Goal: Task Accomplishment & Management: Complete application form

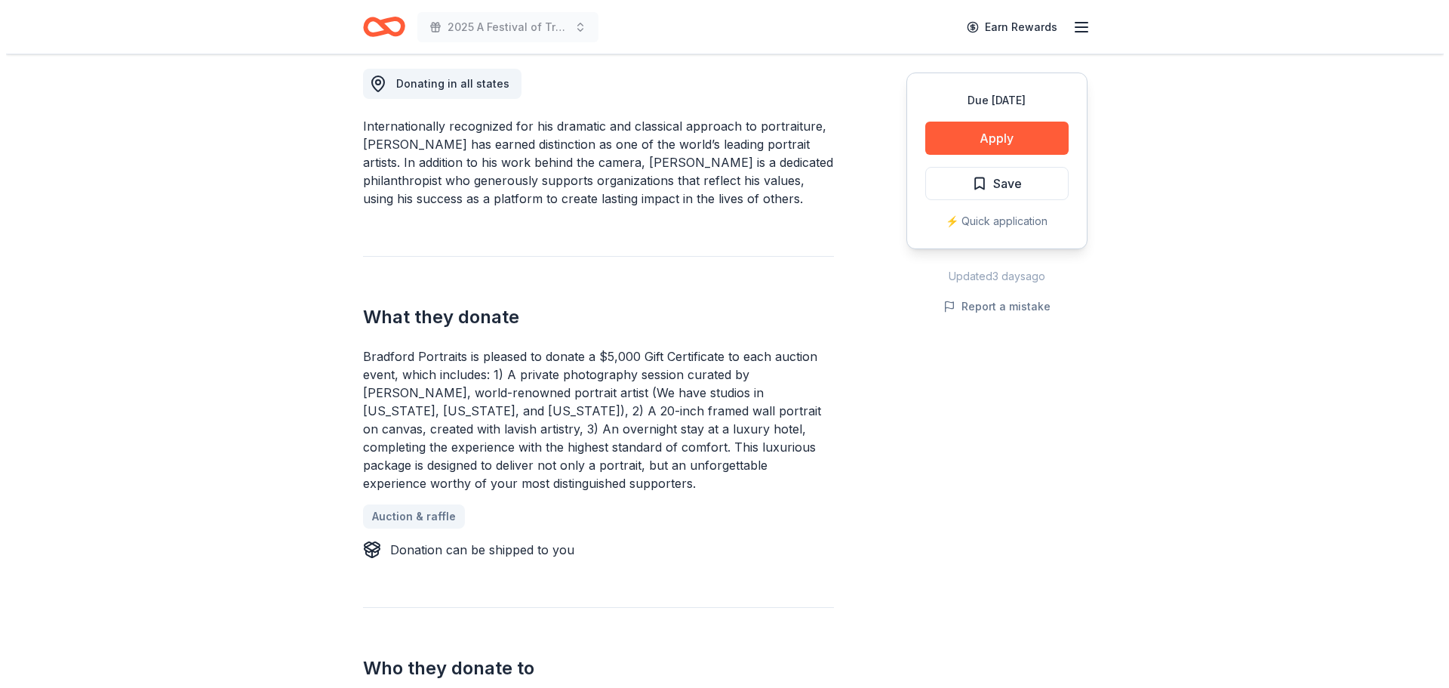
scroll to position [453, 0]
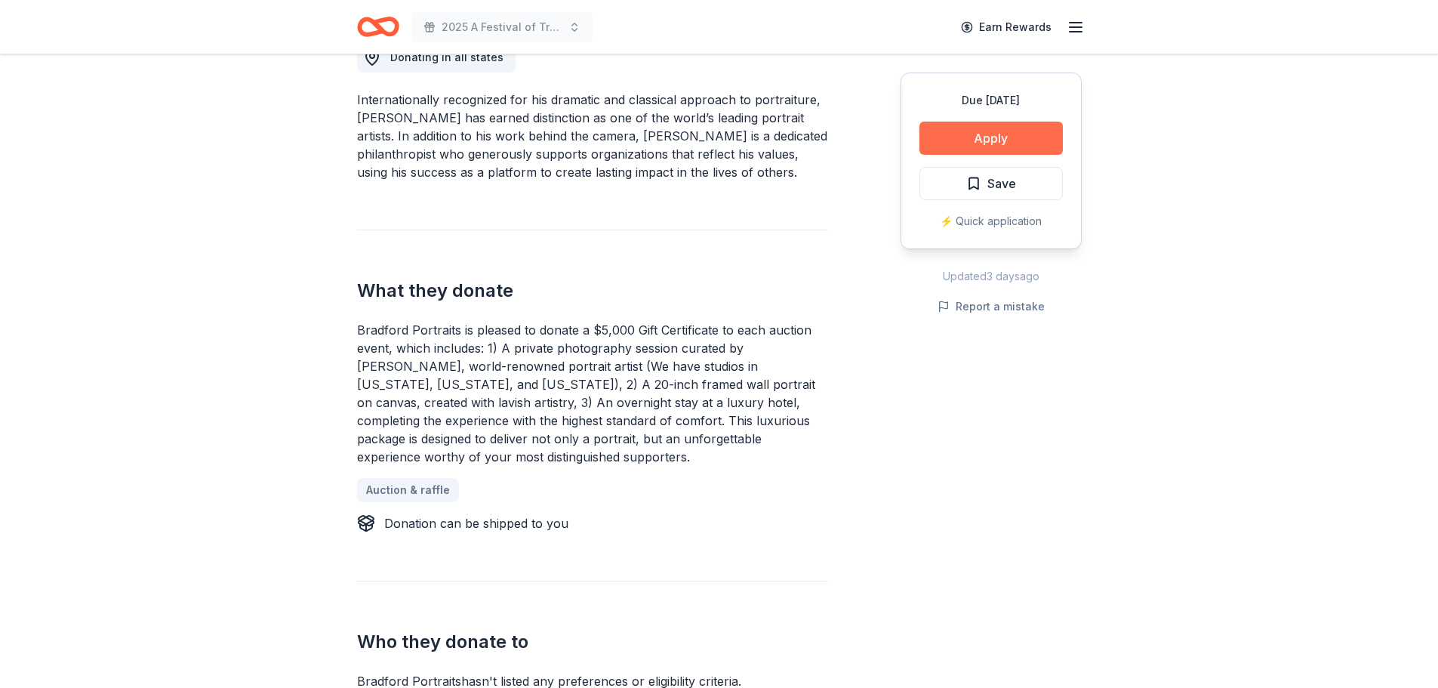
click at [1003, 149] on button "Apply" at bounding box center [990, 138] width 143 height 33
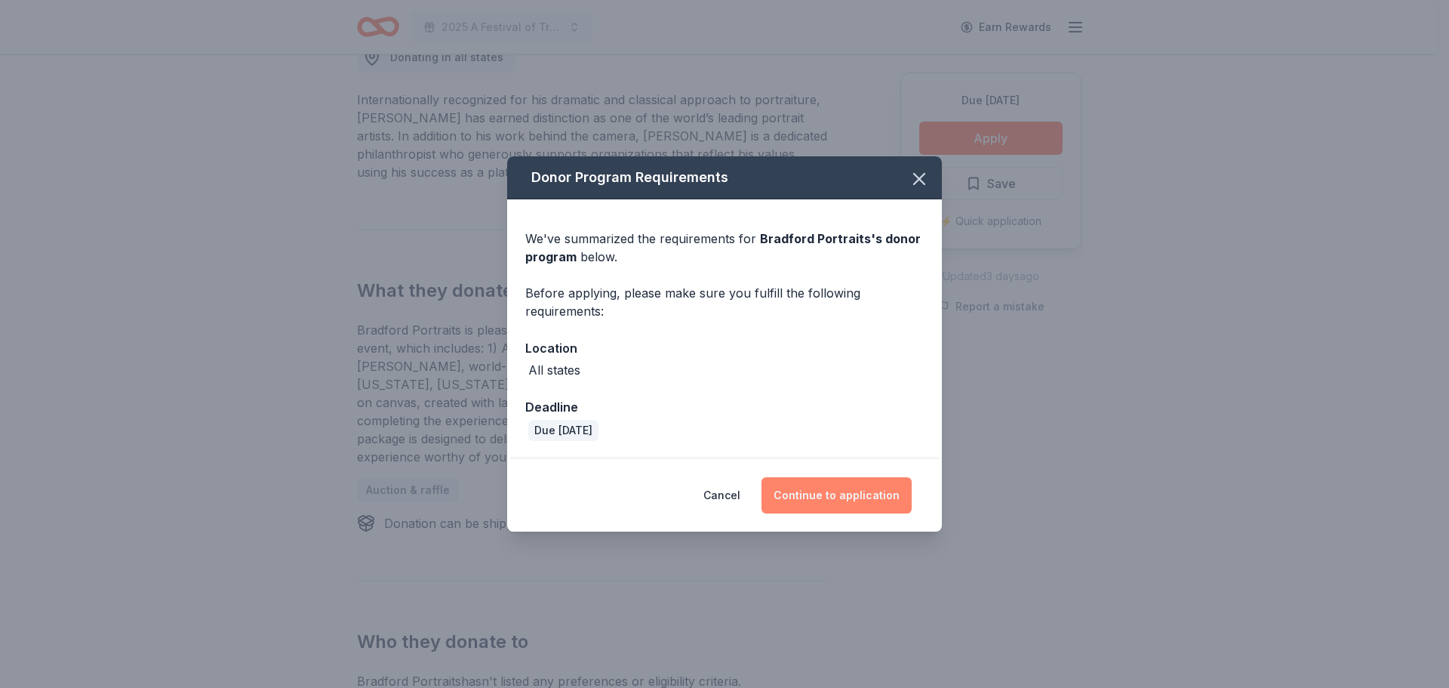
click at [802, 495] on button "Continue to application" at bounding box center [837, 495] width 150 height 36
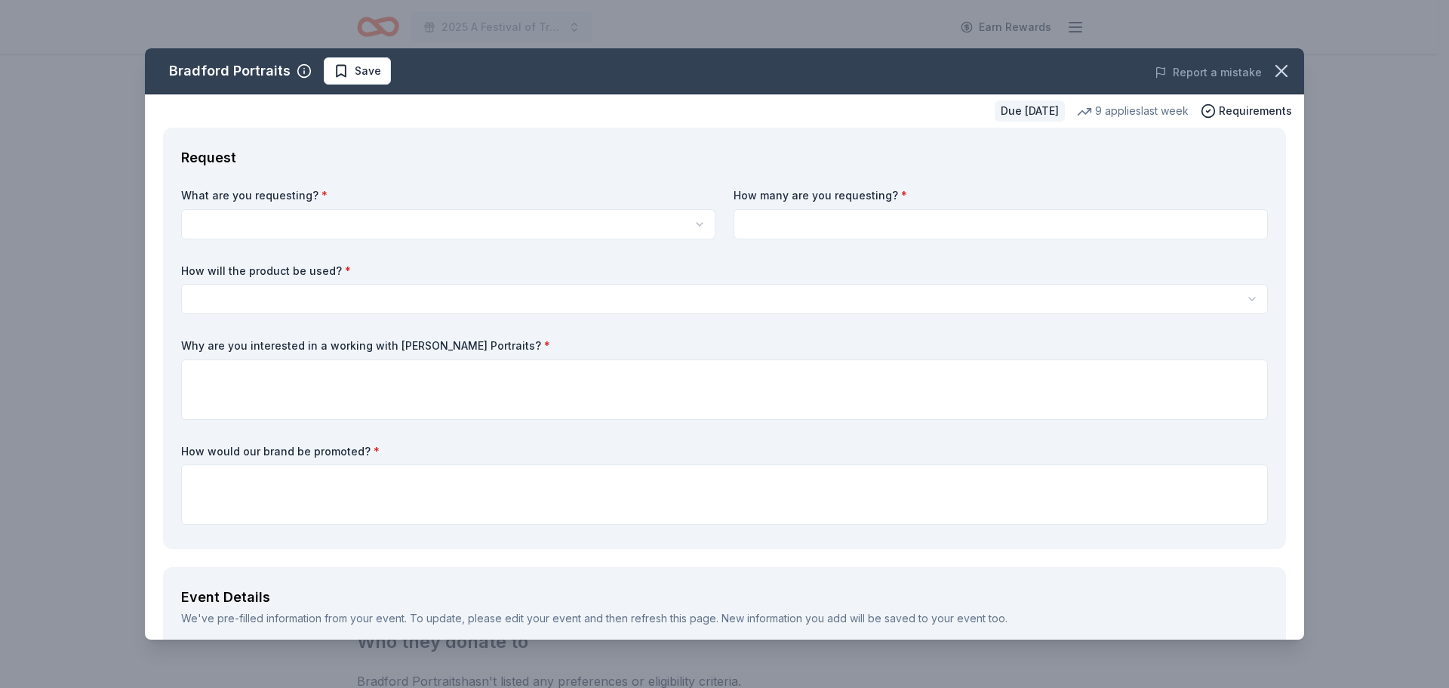
click at [824, 219] on input at bounding box center [1001, 224] width 534 height 30
type input "1"
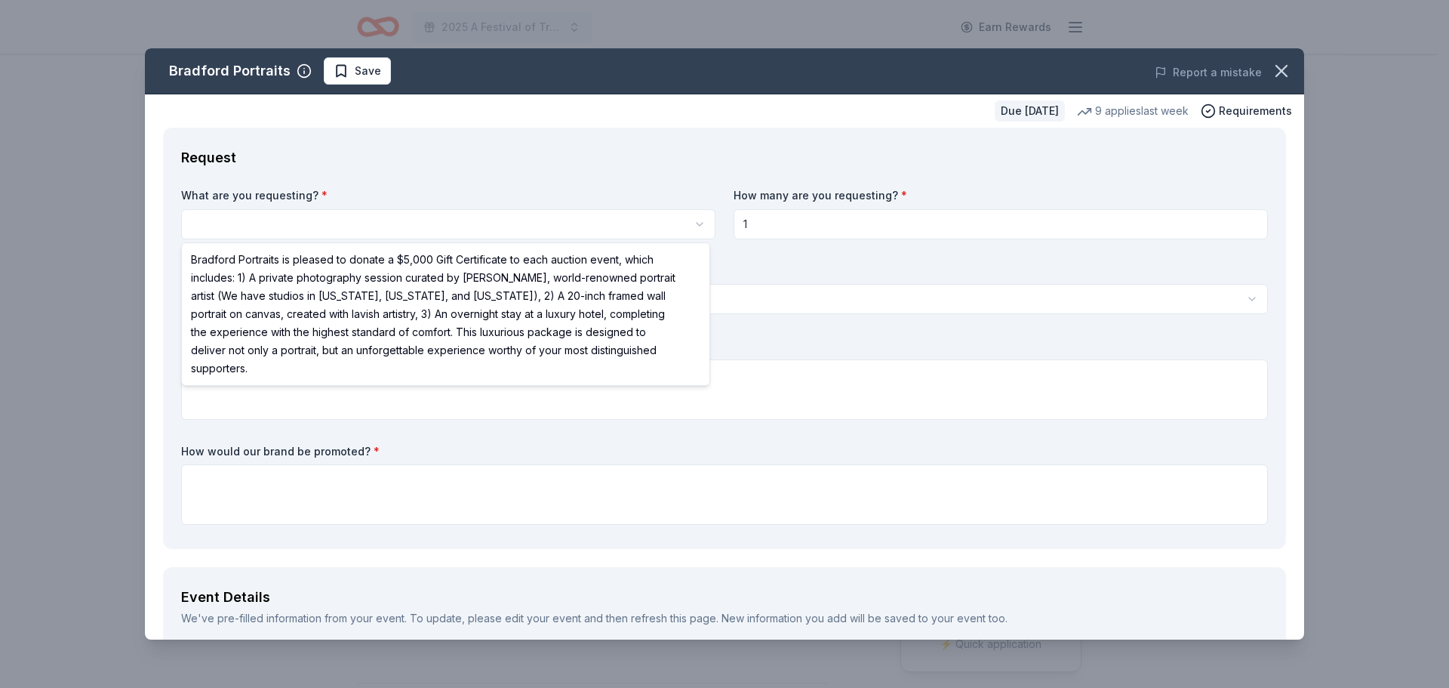
select select "Bradford Portraits is pleased to donate a $5,000 Gift Certificate to each aucti…"
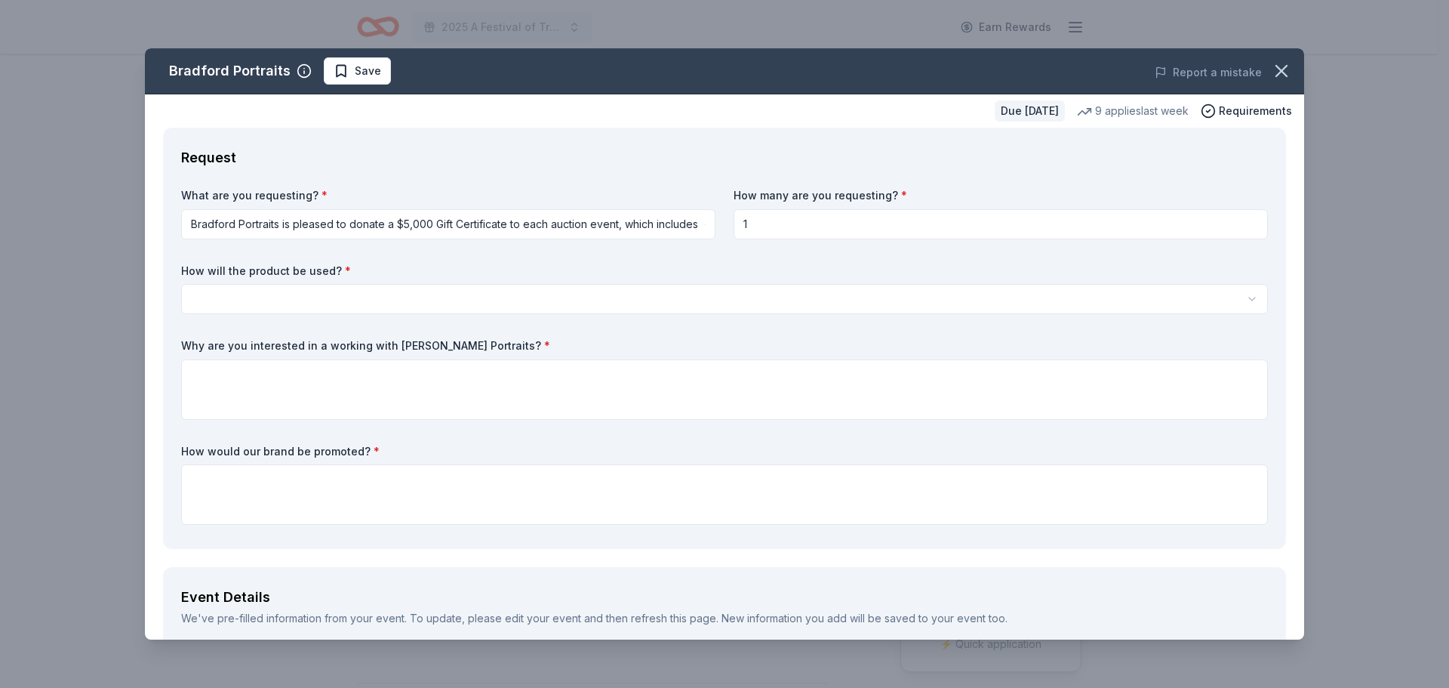
click at [208, 291] on html "2025 A Festival of Trees Event Earn Rewards Due in 26 days Share Bradford Portr…" at bounding box center [724, 344] width 1449 height 688
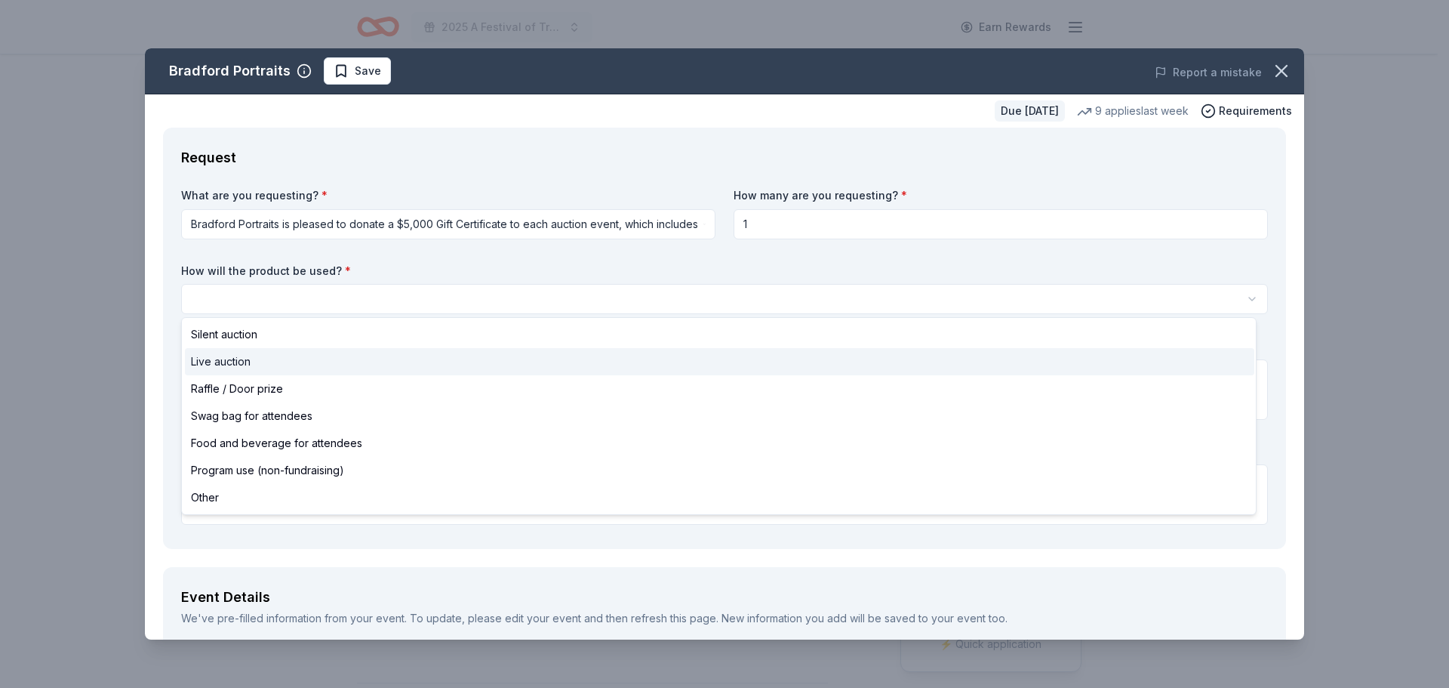
select select "liveAuction"
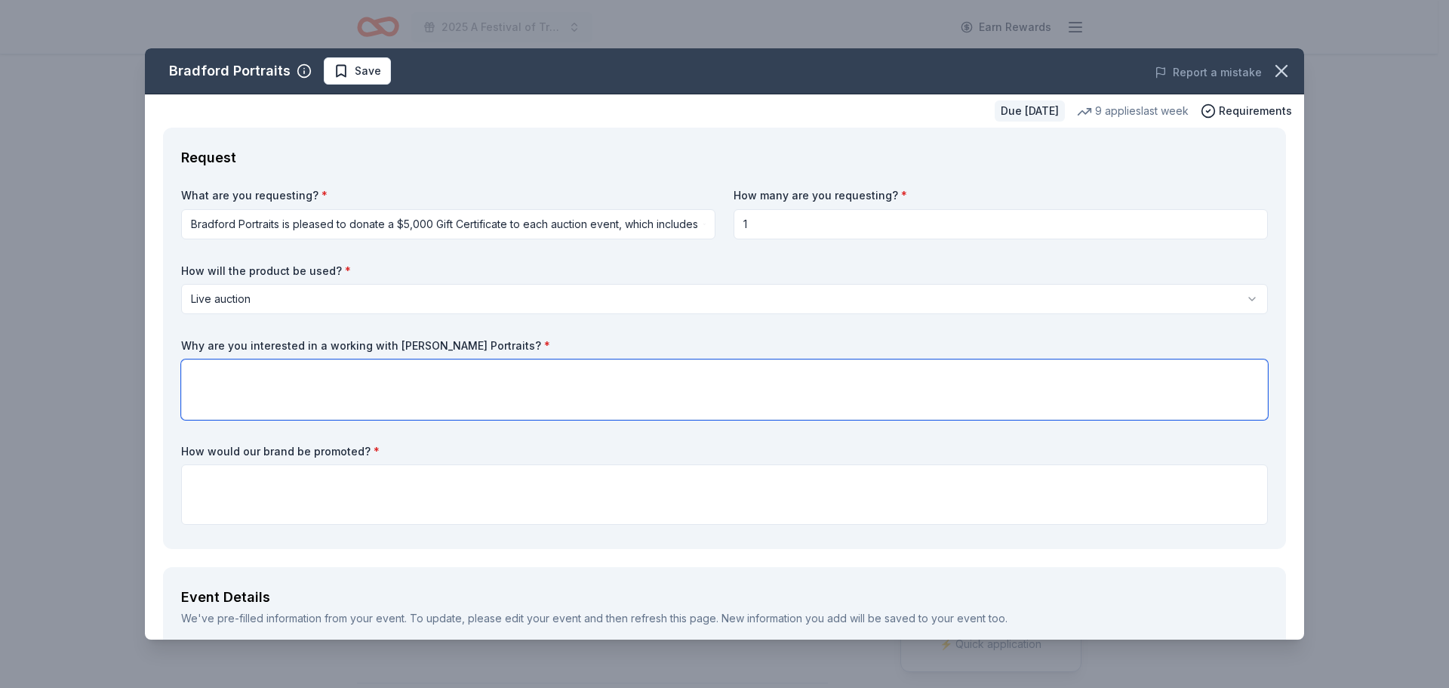
click at [209, 370] on textarea at bounding box center [724, 389] width 1087 height 60
click at [199, 377] on textarea "To enrich screen reader interactions, please activate Accessibility in Grammarl…" at bounding box center [724, 389] width 1087 height 60
paste textarea "Fine portrait sessions often have a high perceived value, which helps increase …"
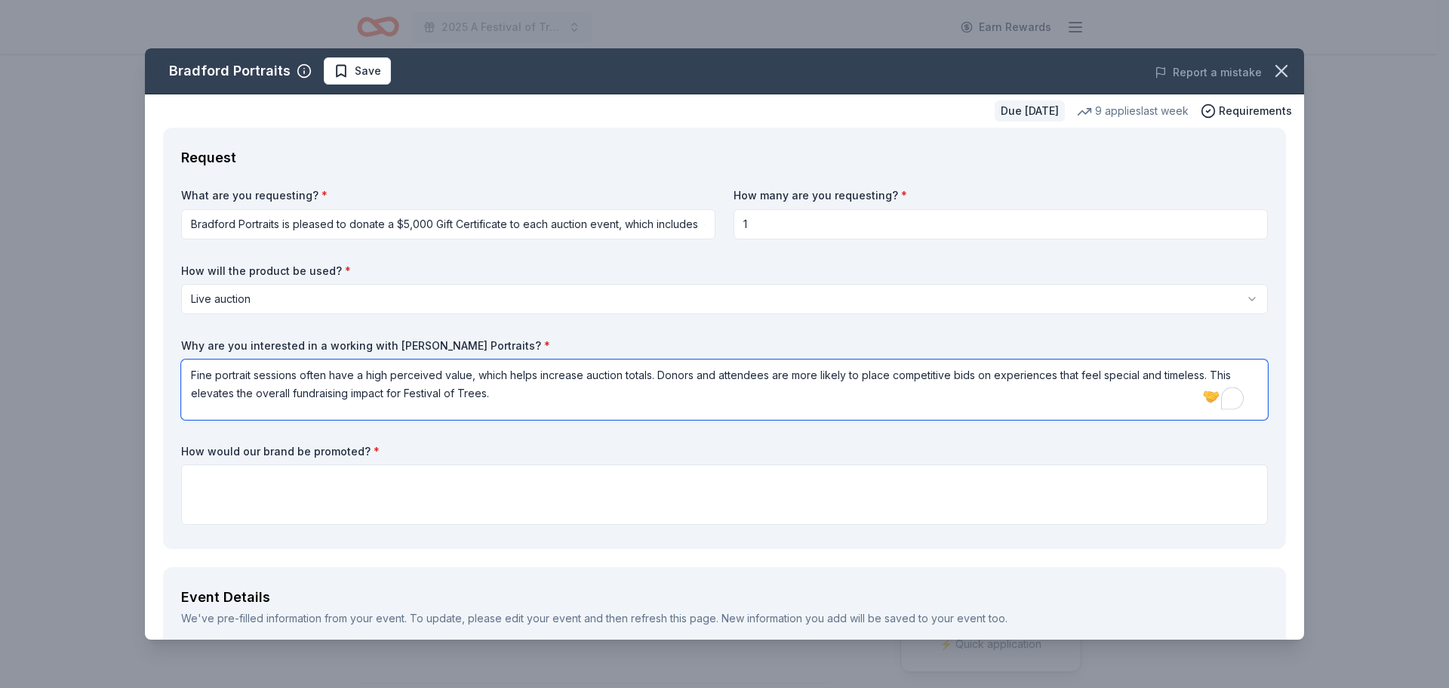
paste textarea "experience appeals to a broad spectrum of supporters—families, couples, profess…"
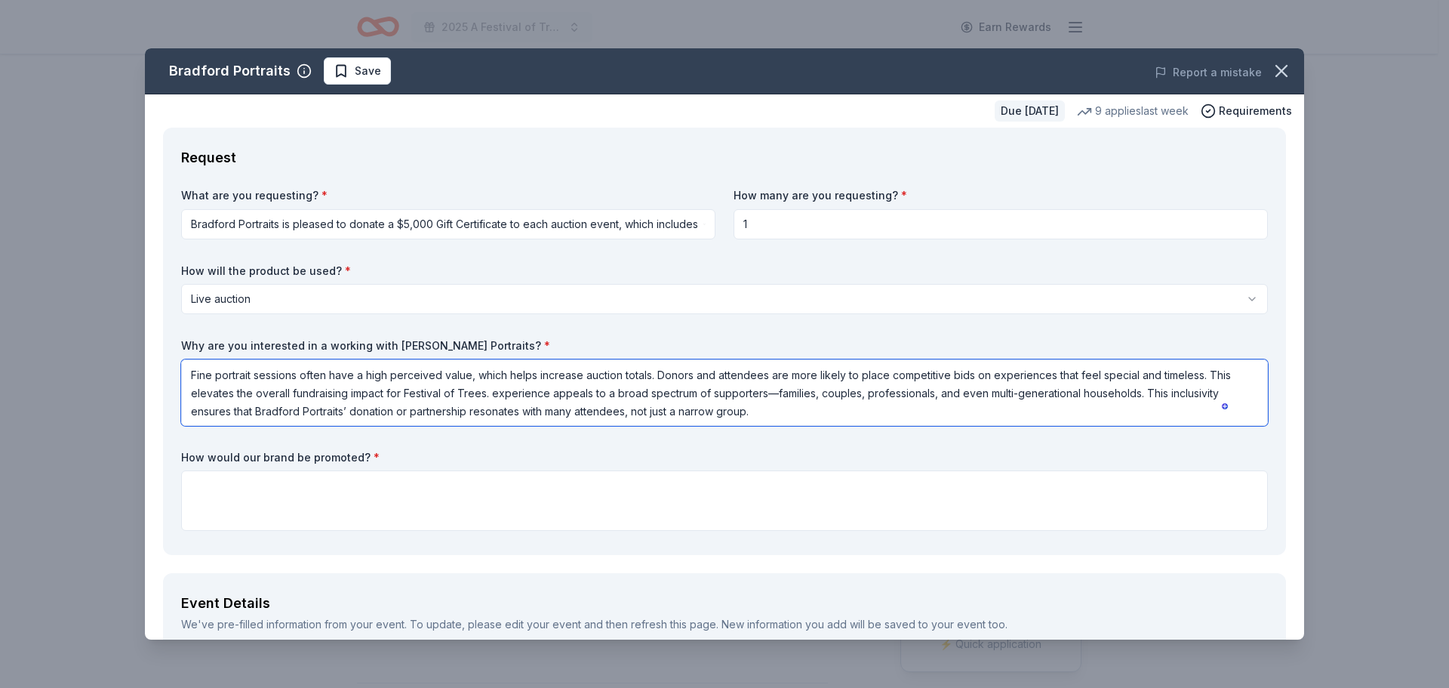
click at [494, 395] on textarea "Fine portrait sessions often have a high perceived value, which helps increase …" at bounding box center [724, 392] width 1087 height 66
click at [394, 374] on textarea "Fine portrait sessions often have a high perceived value, which helps increase …" at bounding box center [724, 392] width 1087 height 66
click at [393, 377] on textarea "Fine portrait sessions often have a high perceived value, which helps increase …" at bounding box center [724, 392] width 1087 height 66
click at [393, 373] on textarea "Fine portrait sessions often have a high perceived value, which helps increase …" at bounding box center [724, 392] width 1087 height 66
drag, startPoint x: 390, startPoint y: 373, endPoint x: 441, endPoint y: 379, distance: 50.9
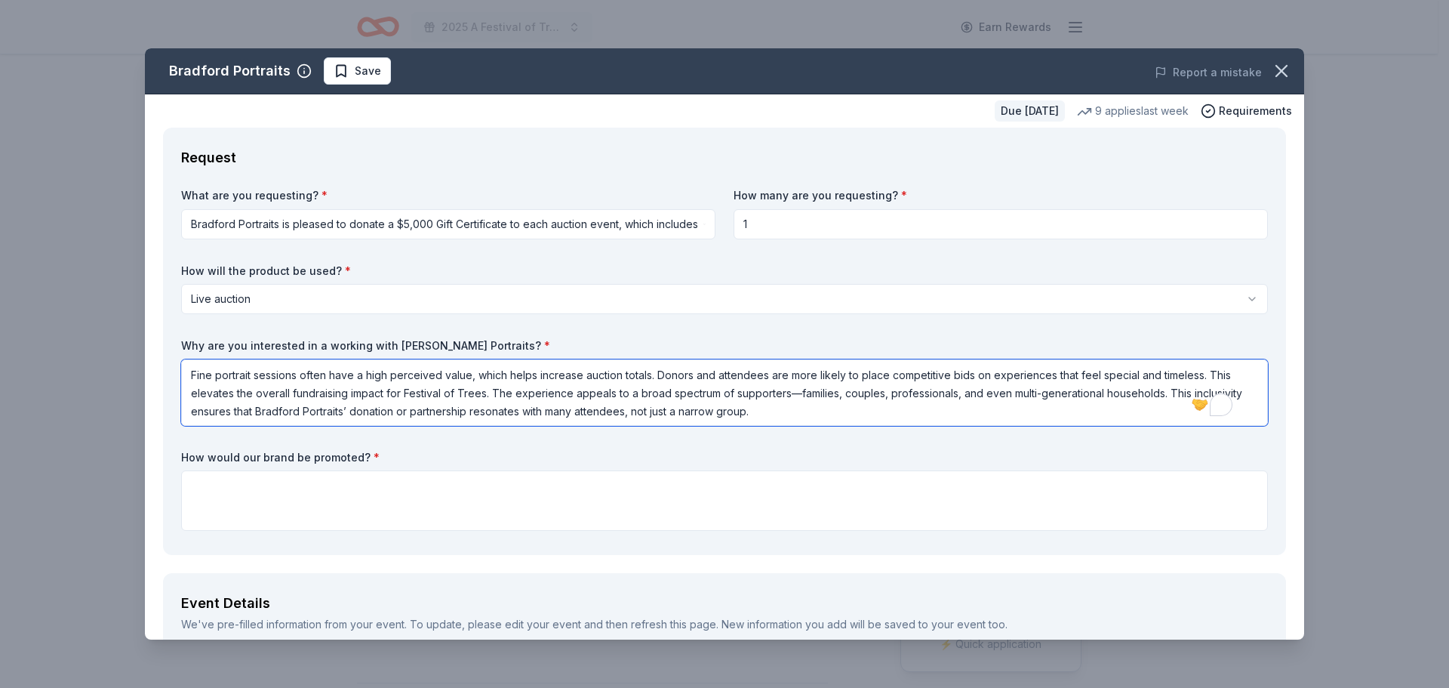
click at [441, 379] on textarea "Fine portrait sessions often have a high perceived value, which helps increase …" at bounding box center [724, 392] width 1087 height 66
type textarea "Fine portrait sessions often have a high value, which helps increase auction to…"
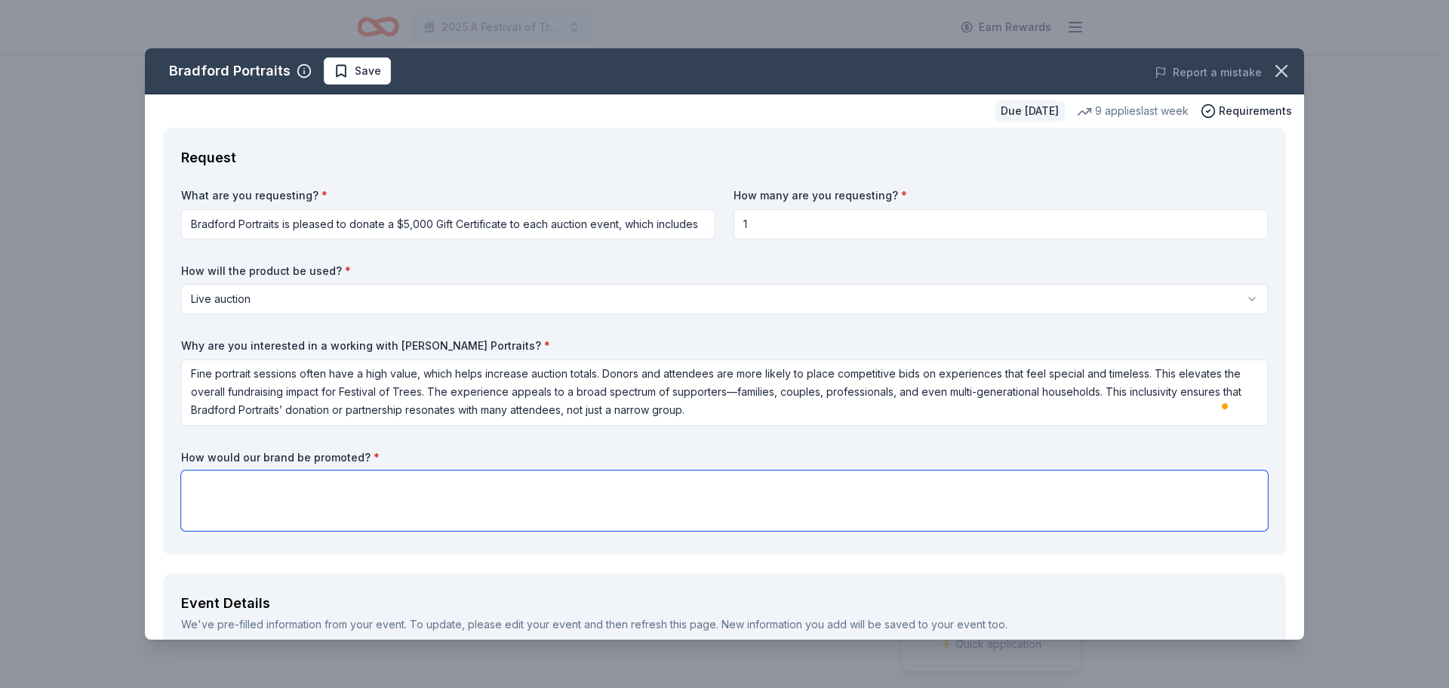
click at [197, 500] on textarea at bounding box center [724, 500] width 1087 height 60
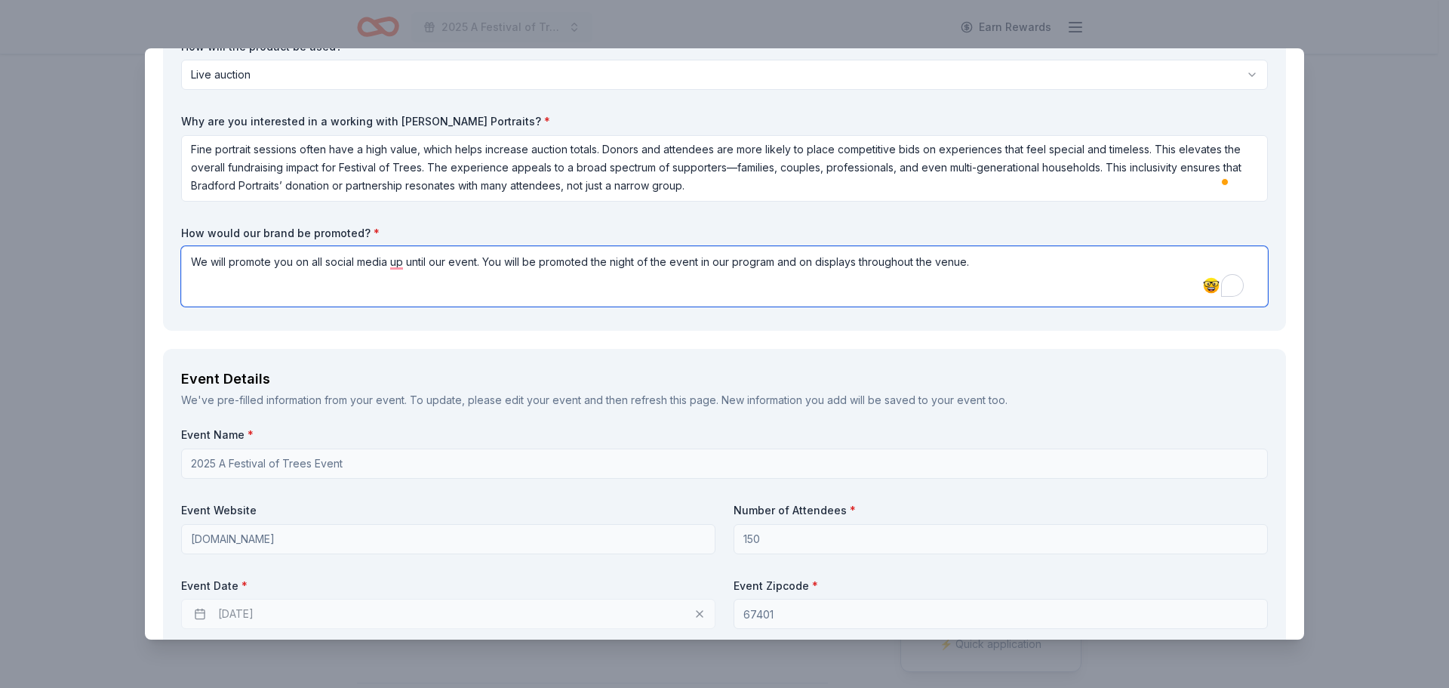
scroll to position [226, 0]
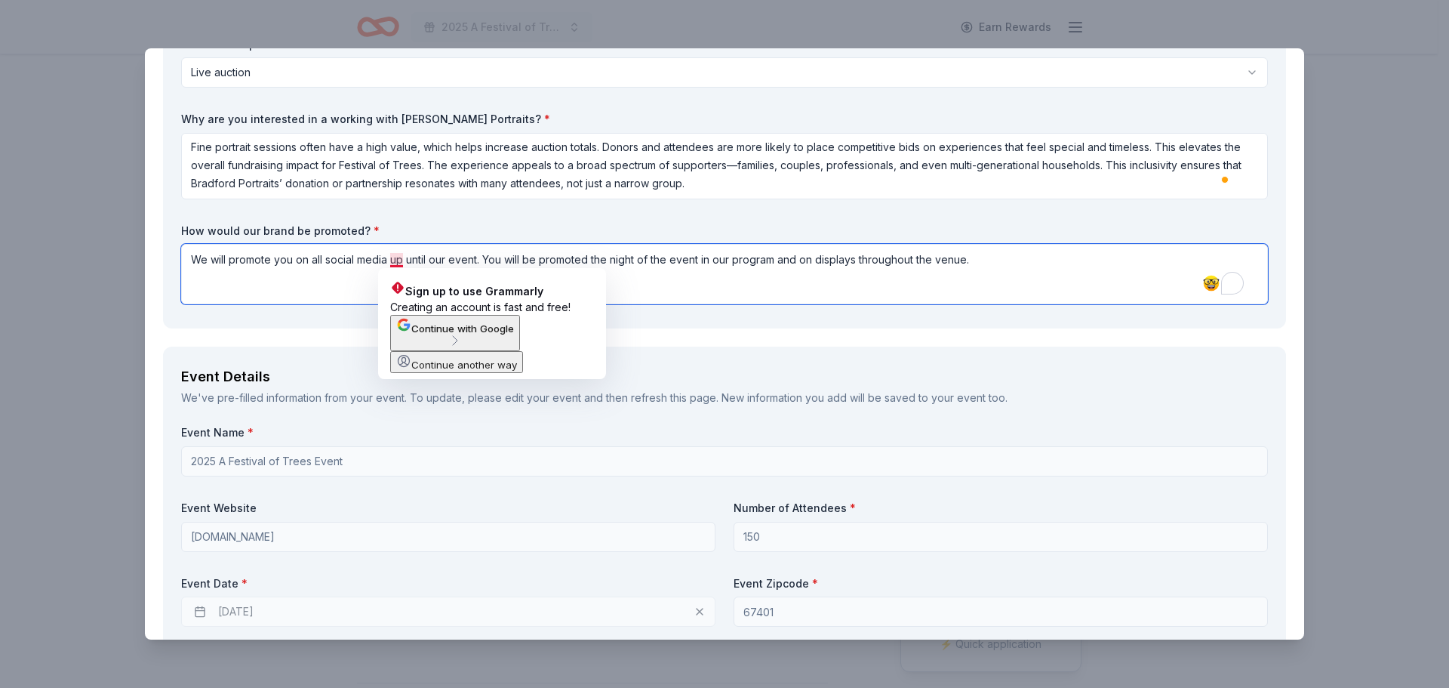
drag, startPoint x: 390, startPoint y: 260, endPoint x: 401, endPoint y: 264, distance: 11.9
click at [401, 264] on textarea "We will promote you on all social media up until our event. You will be promote…" at bounding box center [724, 274] width 1087 height 60
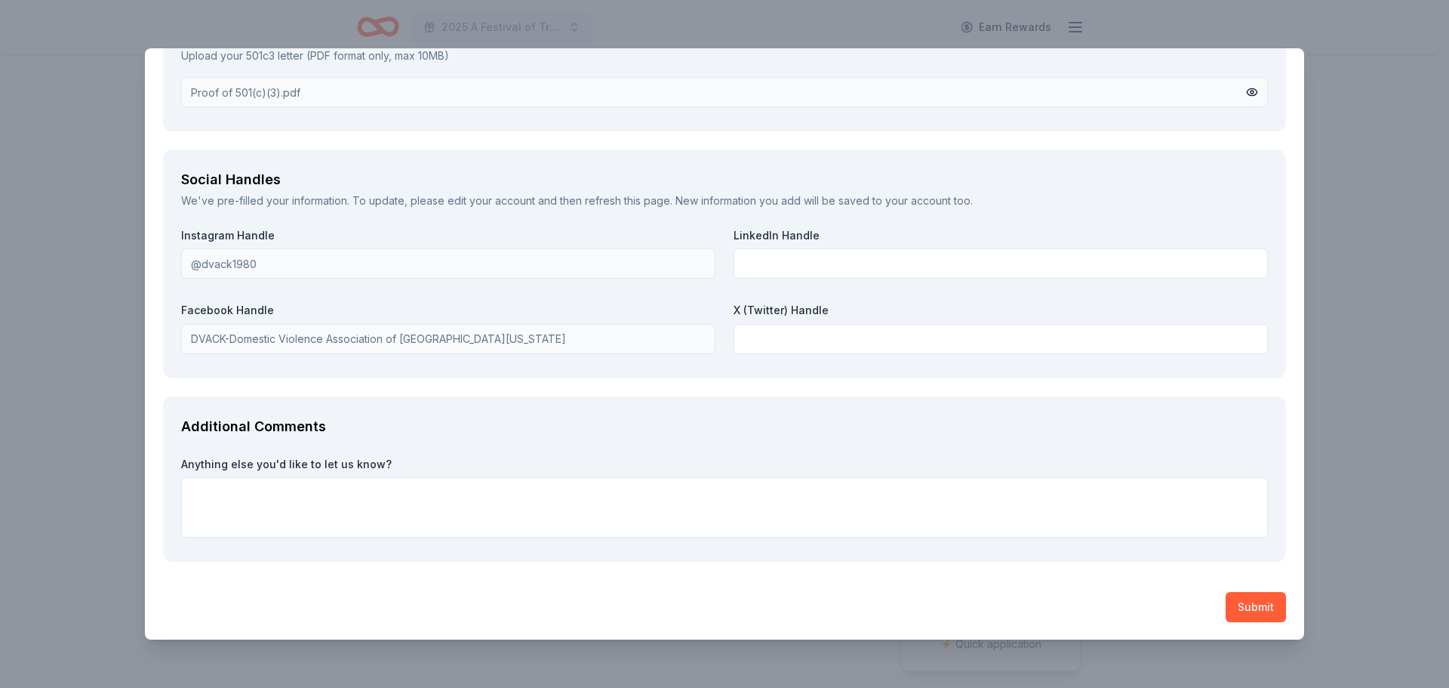
scroll to position [1817, 0]
type textarea "We will promote you on all social media until our event. You will be promoted t…"
click at [274, 484] on textarea at bounding box center [724, 506] width 1087 height 60
type textarea "Thank you for considering us and we appreciate anything you can do for us."
click at [1249, 602] on button "Submit" at bounding box center [1256, 606] width 60 height 30
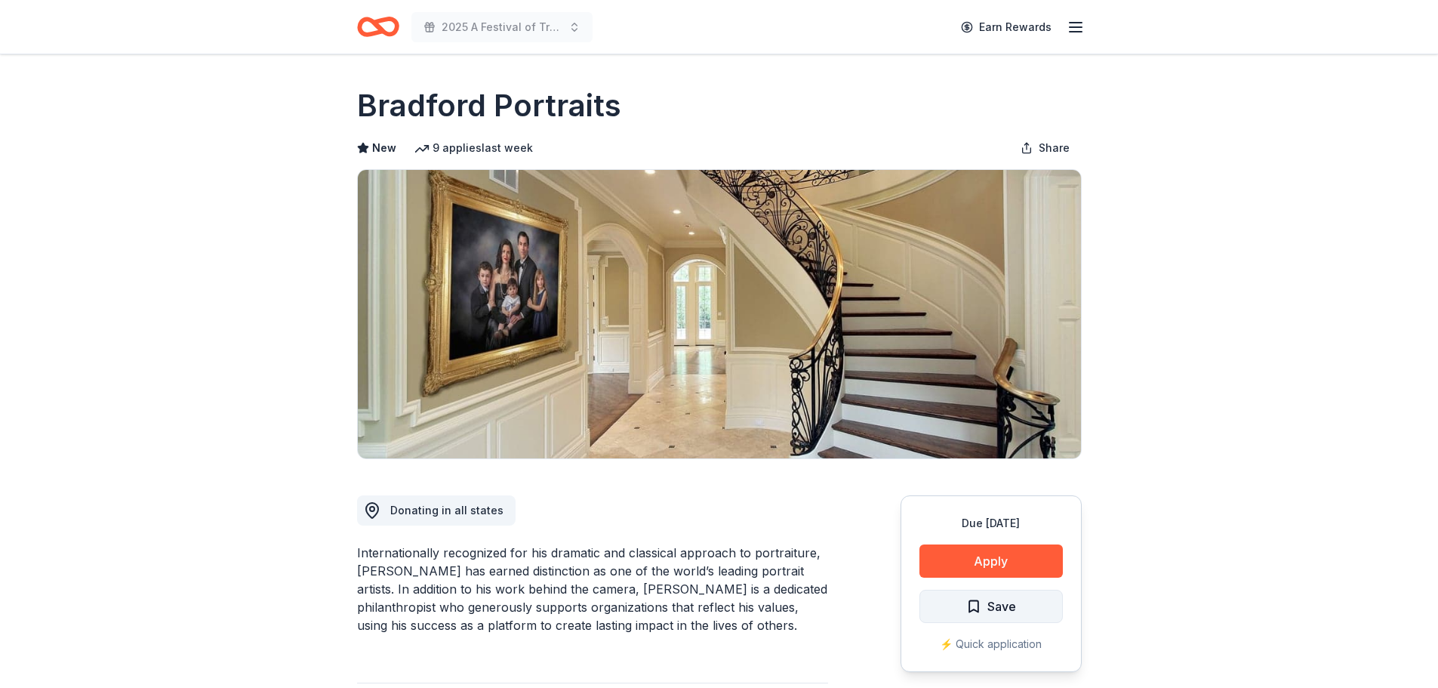
click at [977, 611] on span "Save" at bounding box center [991, 606] width 50 height 20
click at [972, 600] on span "Save" at bounding box center [991, 606] width 50 height 20
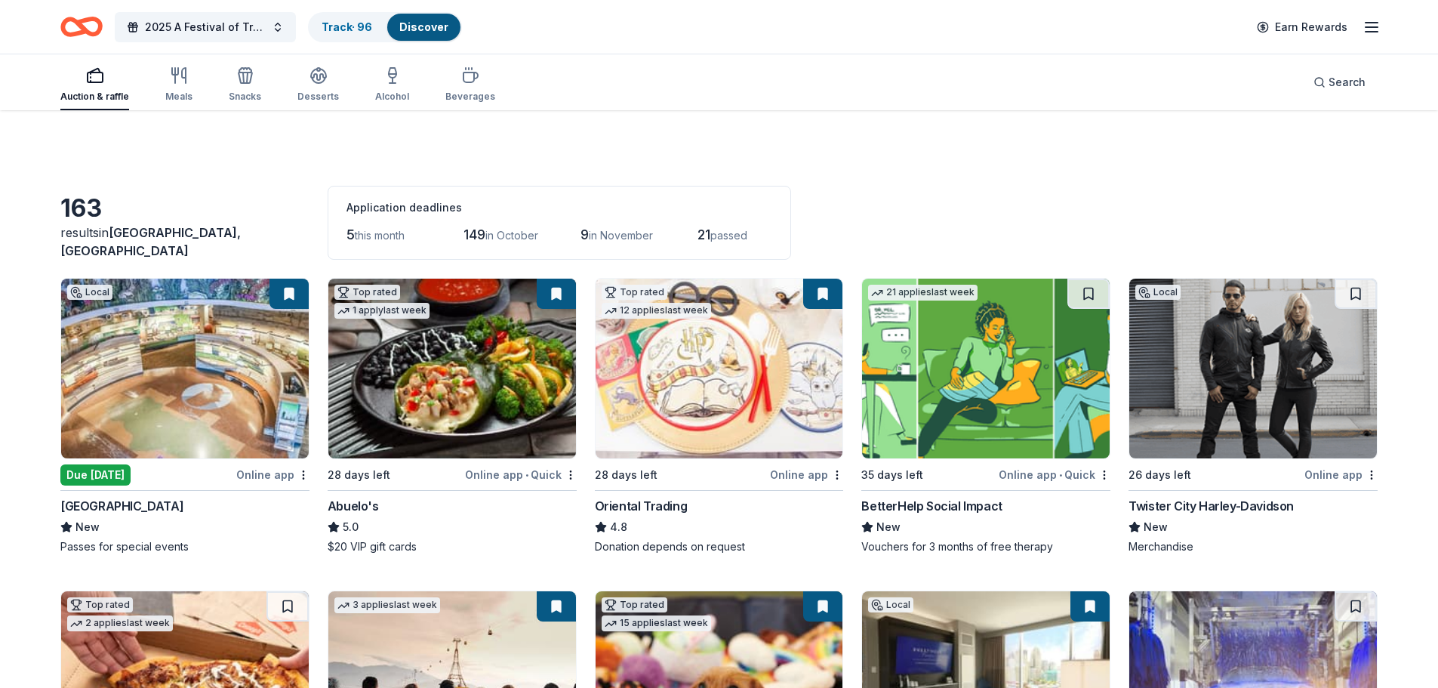
scroll to position [2560, 0]
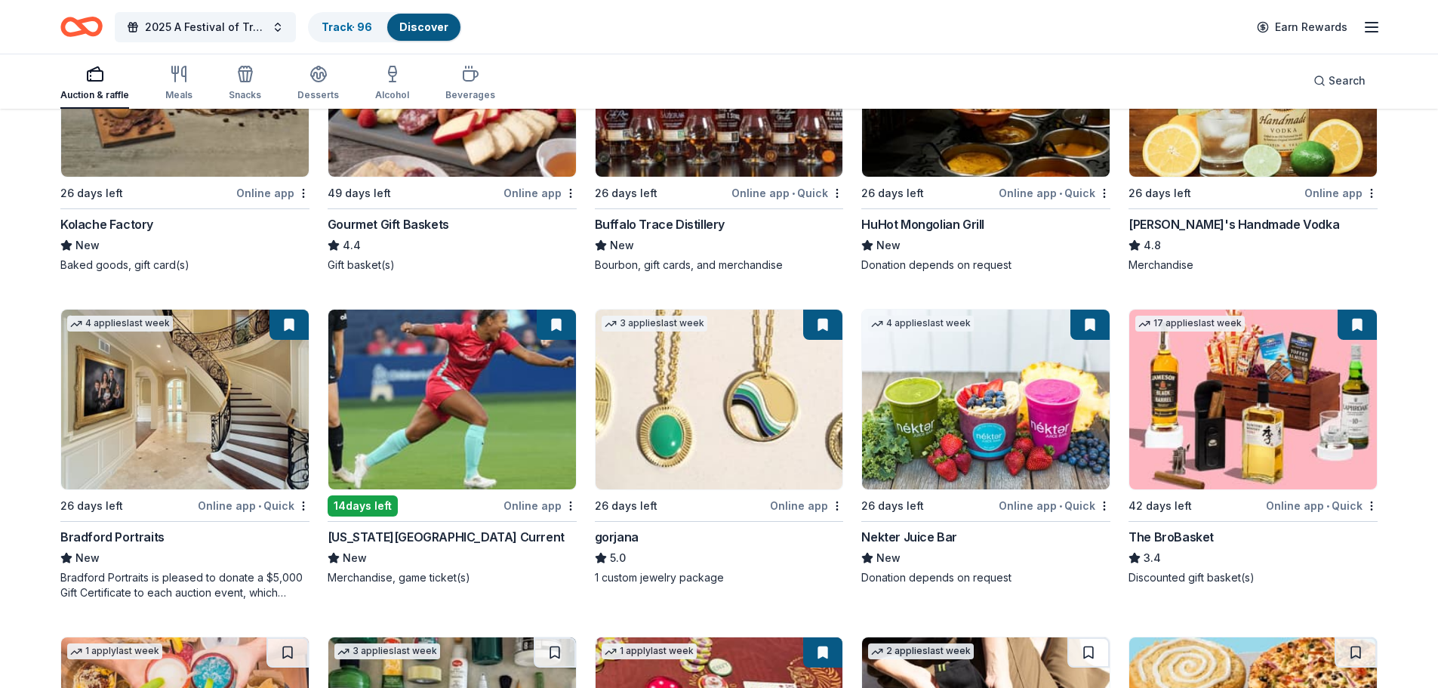
click at [285, 330] on button at bounding box center [288, 325] width 39 height 30
click at [192, 410] on img at bounding box center [185, 400] width 248 height 180
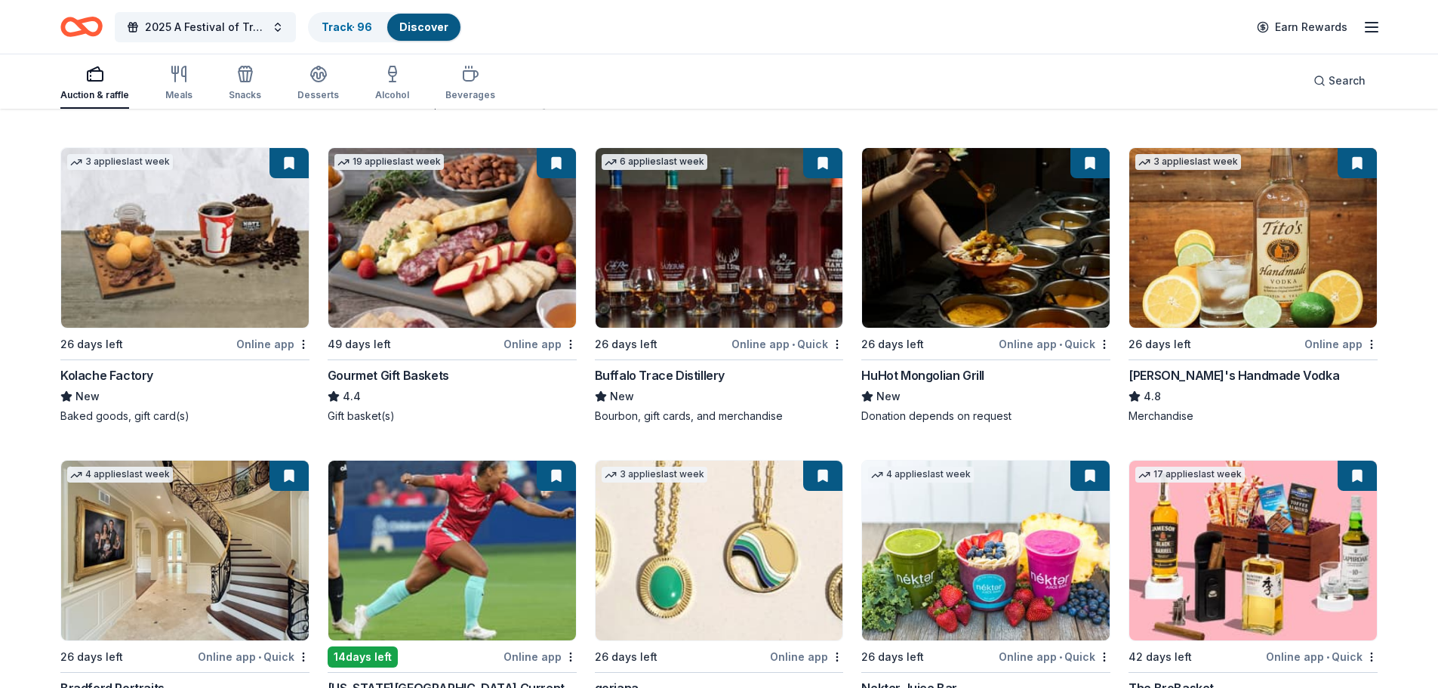
scroll to position [2333, 0]
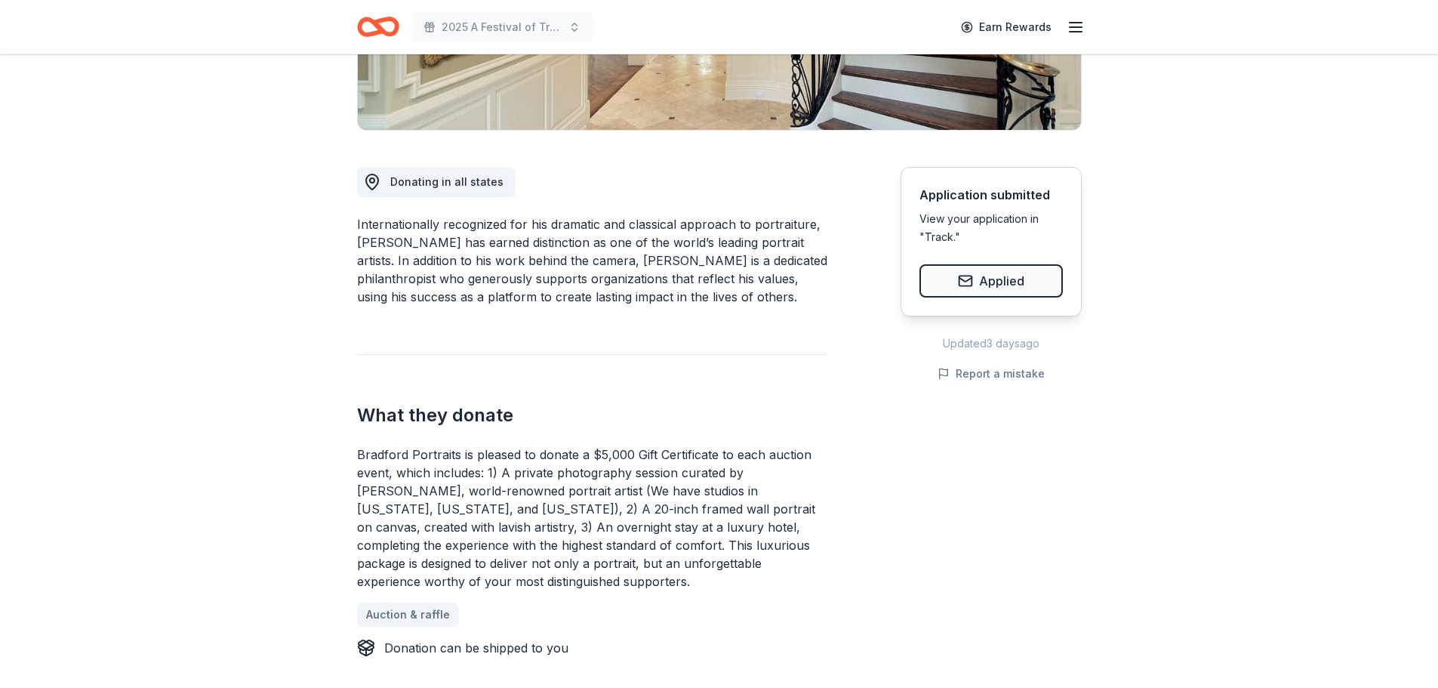
scroll to position [302, 0]
